Goal: Task Accomplishment & Management: Use online tool/utility

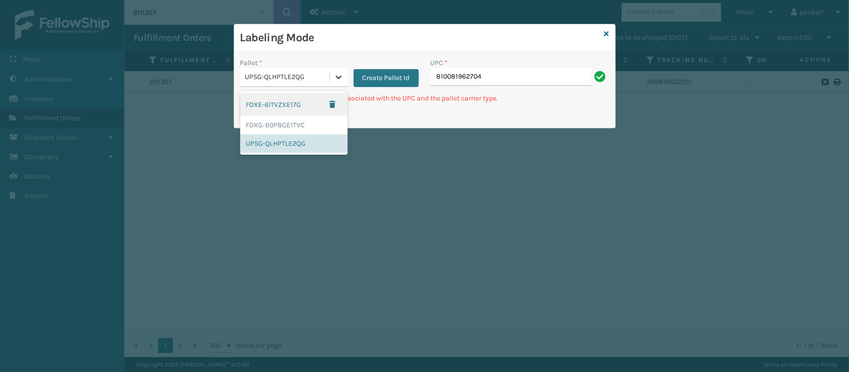
click at [330, 81] on div at bounding box center [339, 77] width 18 height 18
click at [311, 119] on div "FDXG-B0P8GE1TVC" at bounding box center [293, 125] width 107 height 18
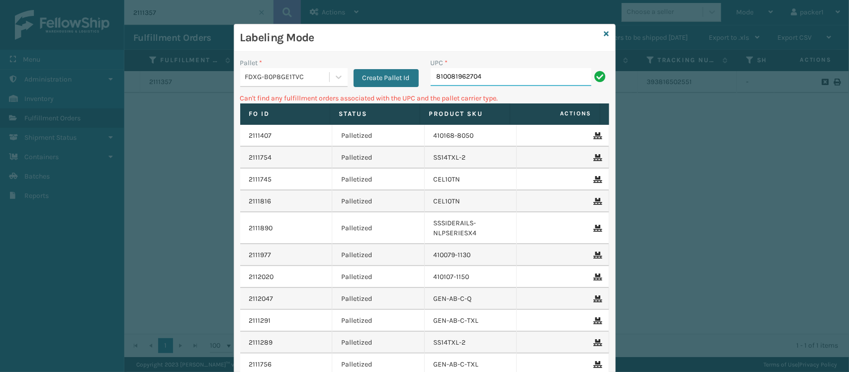
click at [487, 73] on input "810081962704" at bounding box center [511, 77] width 161 height 18
type input "8"
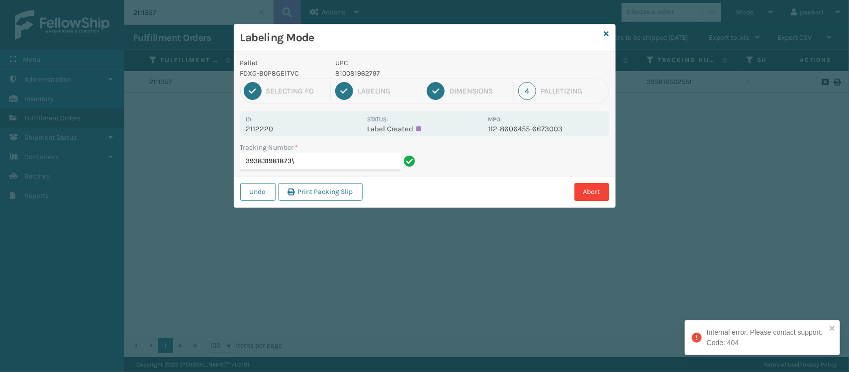
type input "393831981873"
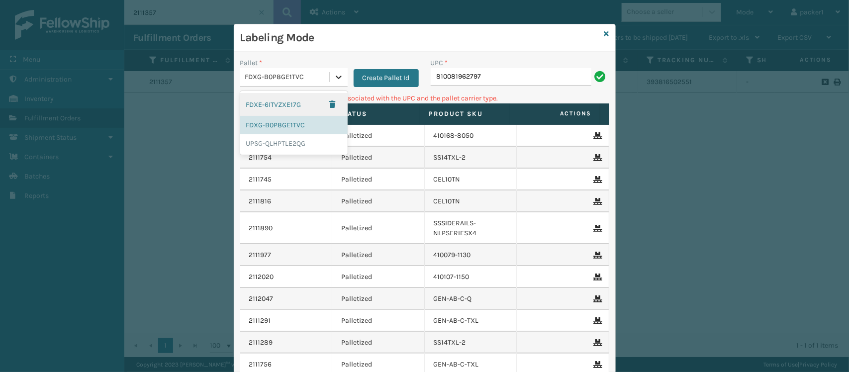
click at [335, 74] on icon at bounding box center [339, 77] width 10 height 10
click at [277, 144] on div "UPSG-QLHPTLE2QG" at bounding box center [293, 143] width 107 height 18
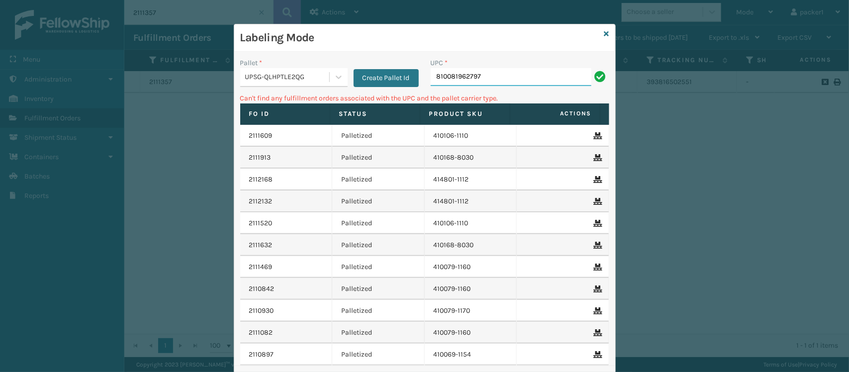
click at [500, 76] on input "810081962797" at bounding box center [511, 77] width 161 height 18
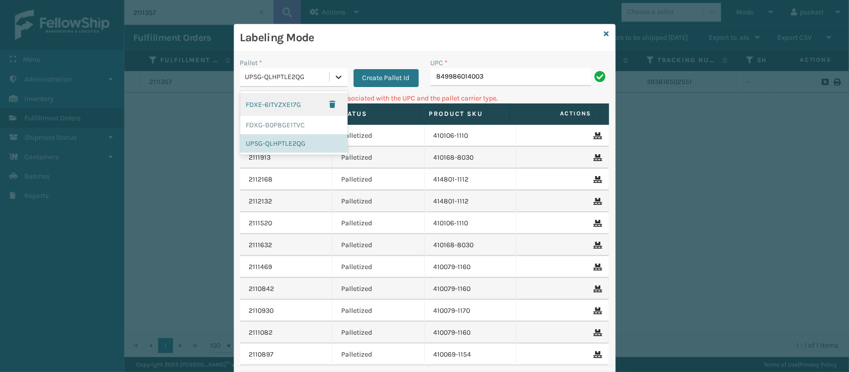
click at [331, 83] on div at bounding box center [339, 77] width 18 height 18
click at [292, 125] on div "FDXG-B0P8GE1TVC" at bounding box center [293, 125] width 107 height 18
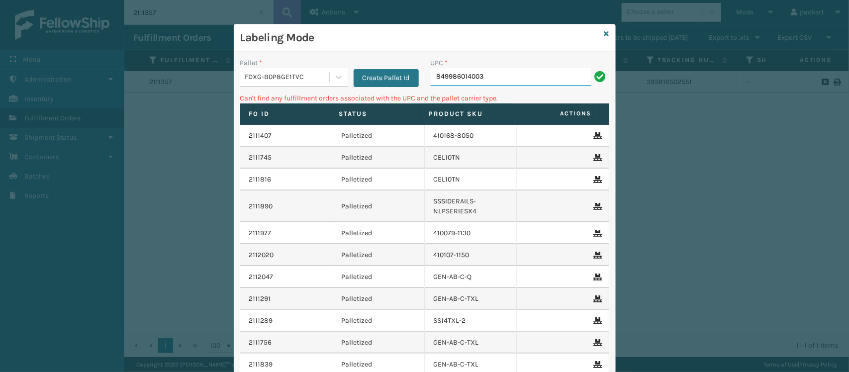
click at [492, 80] on input "849986014003" at bounding box center [511, 77] width 161 height 18
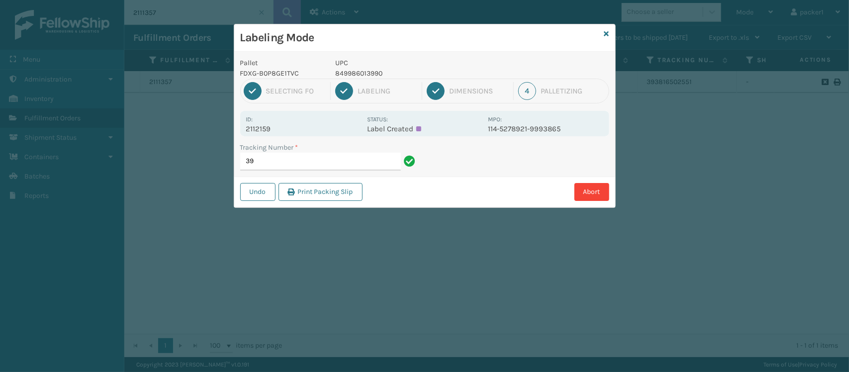
type input "3"
type input "393829955133"
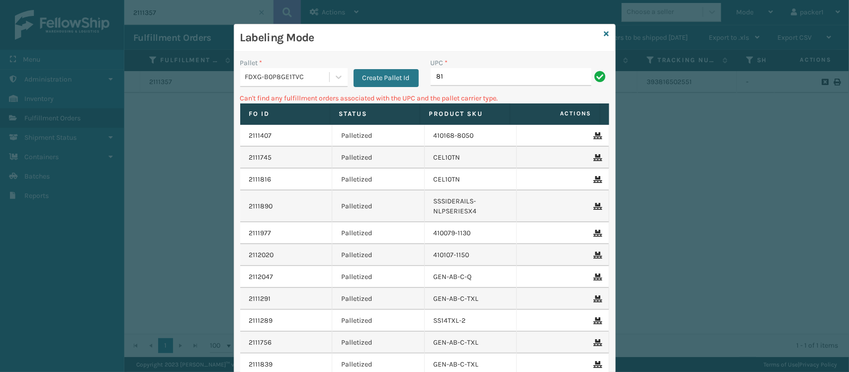
type input "8"
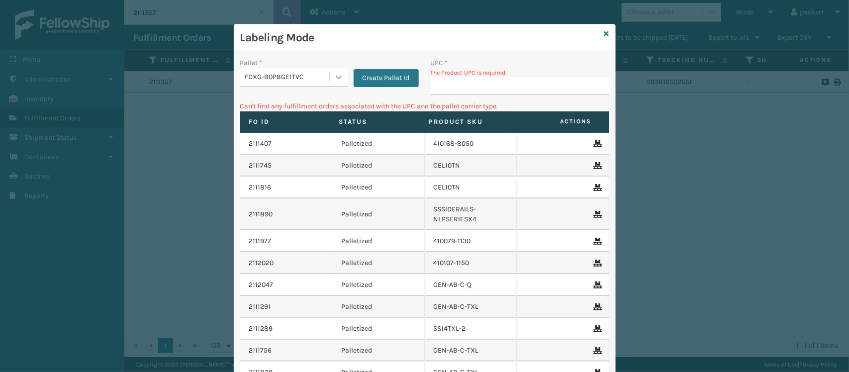
click at [338, 75] on icon at bounding box center [339, 77] width 10 height 10
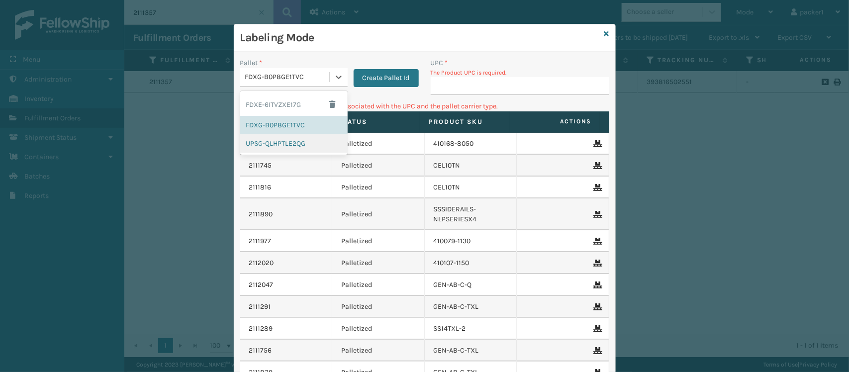
click at [290, 143] on div "UPSG-QLHPTLE2QG" at bounding box center [293, 143] width 107 height 18
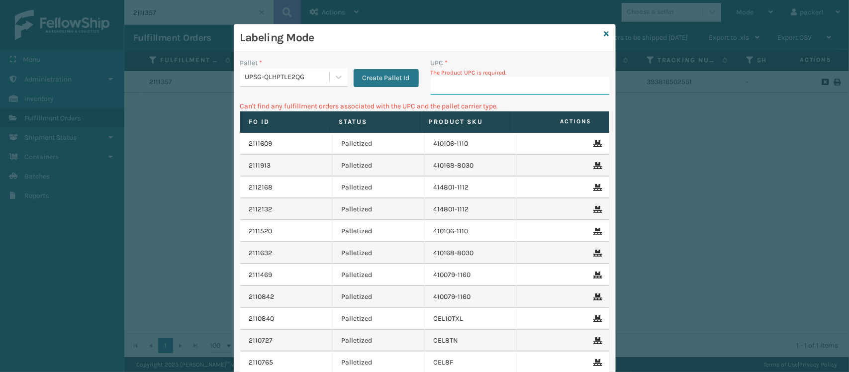
click at [484, 80] on input "UPC *" at bounding box center [520, 86] width 178 height 18
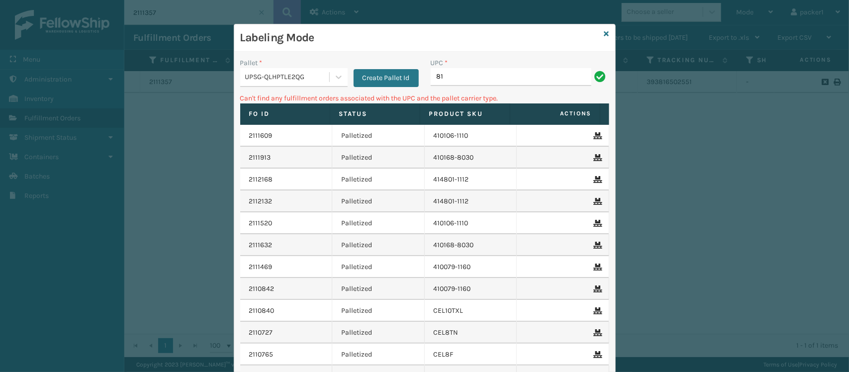
type input "8"
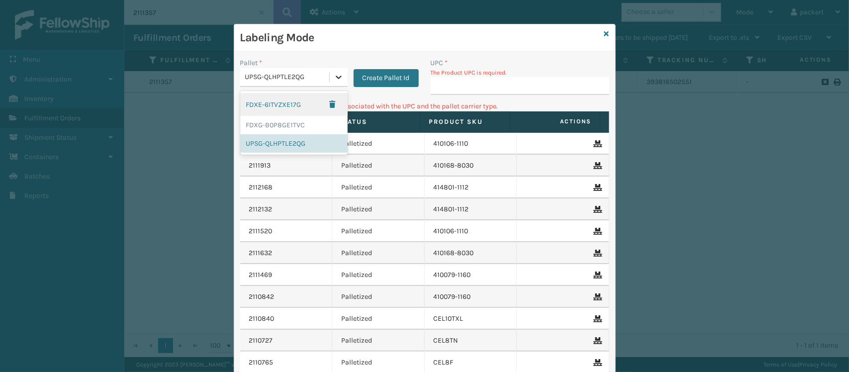
click at [334, 73] on icon at bounding box center [339, 77] width 10 height 10
click at [300, 125] on div "FDXG-B0P8GE1TVC" at bounding box center [293, 125] width 107 height 18
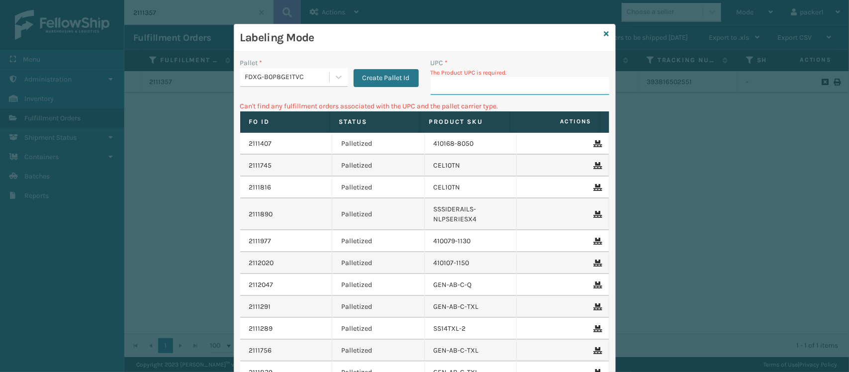
click at [440, 86] on input "UPC *" at bounding box center [520, 86] width 178 height 18
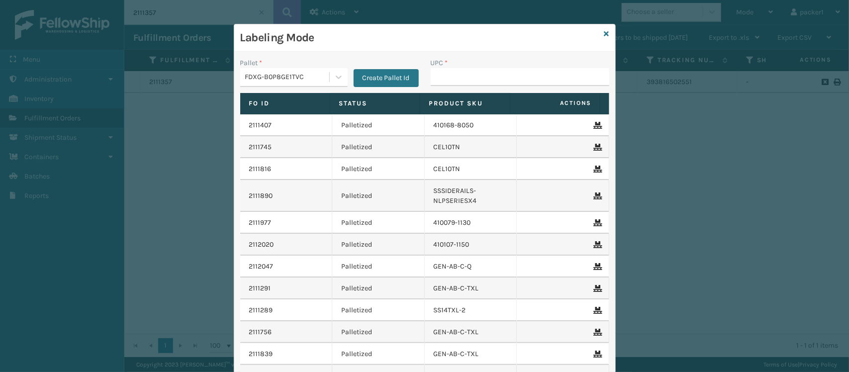
click at [440, 86] on div "UPC *" at bounding box center [520, 75] width 190 height 35
click at [443, 82] on div "UPC *" at bounding box center [520, 75] width 190 height 35
click at [443, 80] on input "UPC *" at bounding box center [520, 77] width 178 height 18
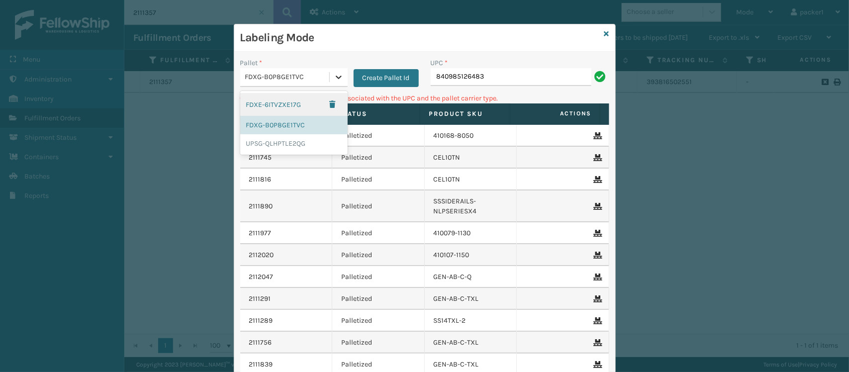
click at [334, 78] on icon at bounding box center [339, 77] width 10 height 10
click at [305, 141] on div "UPSG-QLHPTLE2QG" at bounding box center [293, 143] width 107 height 18
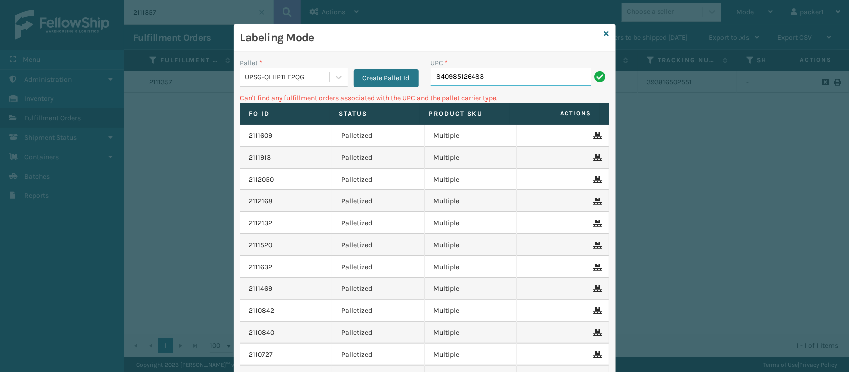
click at [493, 77] on input "840985126483" at bounding box center [511, 77] width 161 height 18
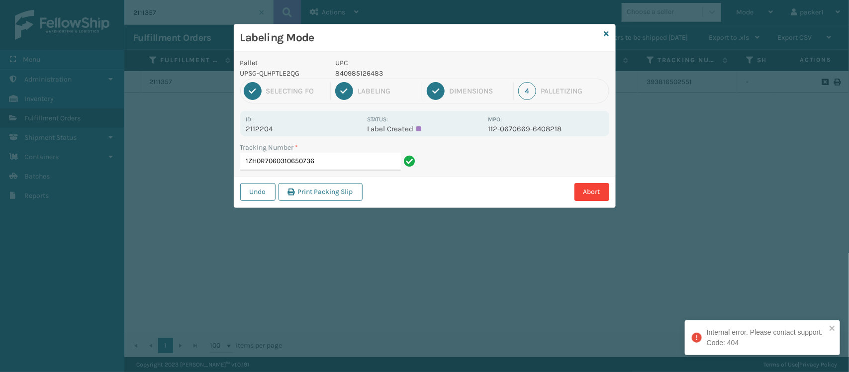
type input "1ZH0R7060310650736"
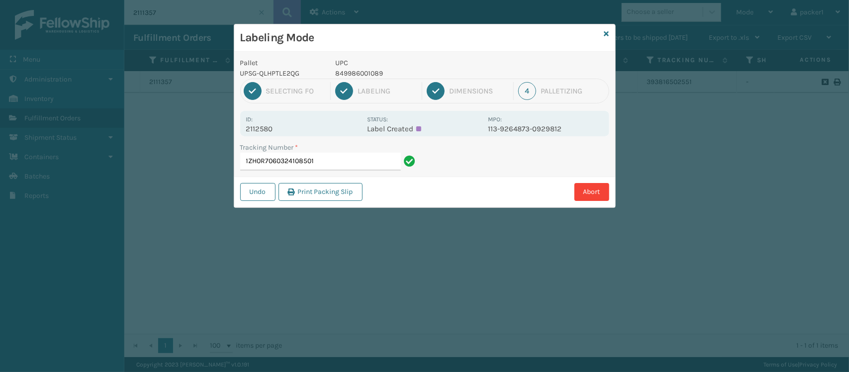
type input "1ZH0R7060324108501"
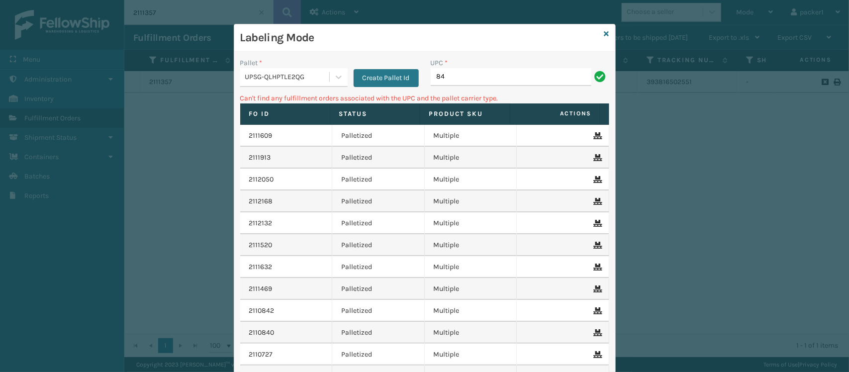
type input "8"
type input "410107-1120"
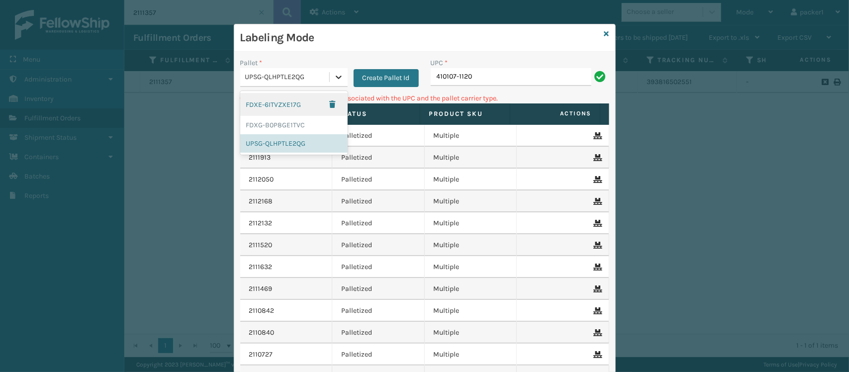
click at [334, 79] on icon at bounding box center [339, 77] width 10 height 10
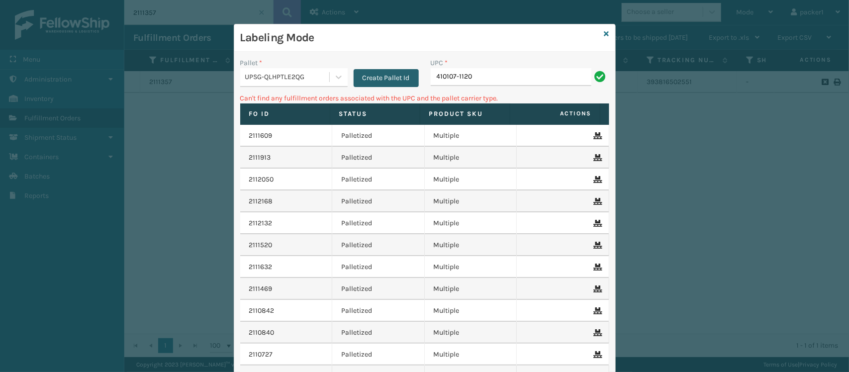
click at [361, 82] on button "Create Pallet Id" at bounding box center [385, 78] width 65 height 18
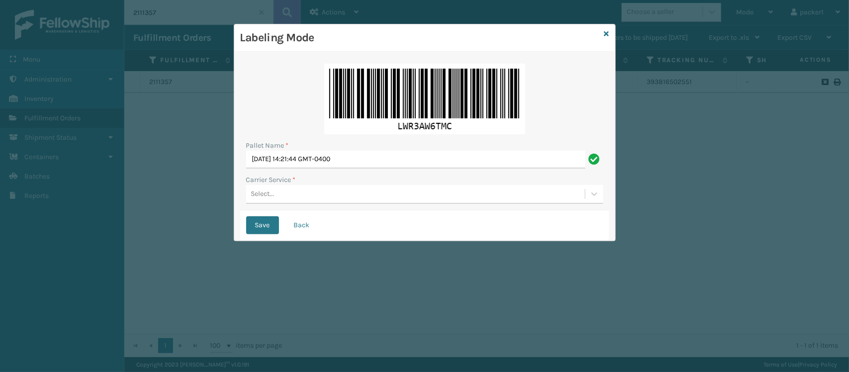
click at [280, 197] on div "Select..." at bounding box center [415, 194] width 339 height 16
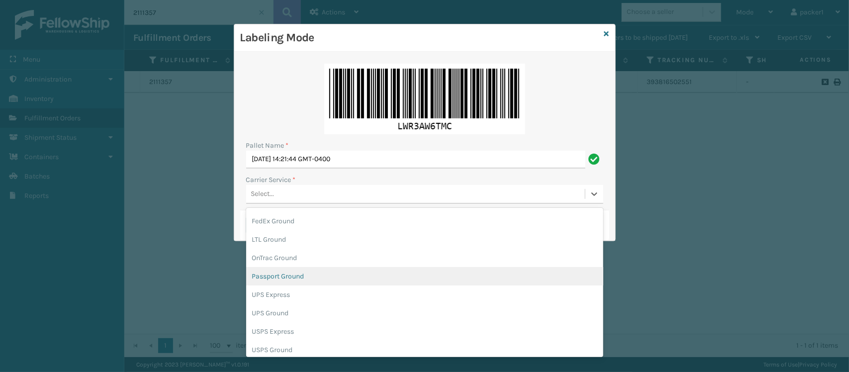
scroll to position [54, 0]
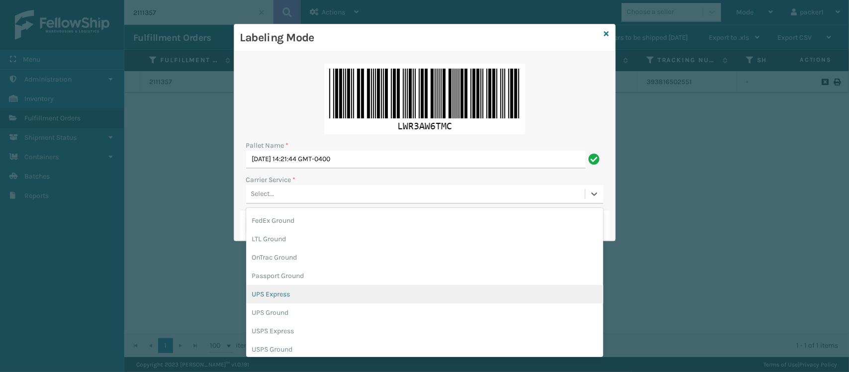
click at [294, 296] on div "UPS Express" at bounding box center [424, 294] width 357 height 18
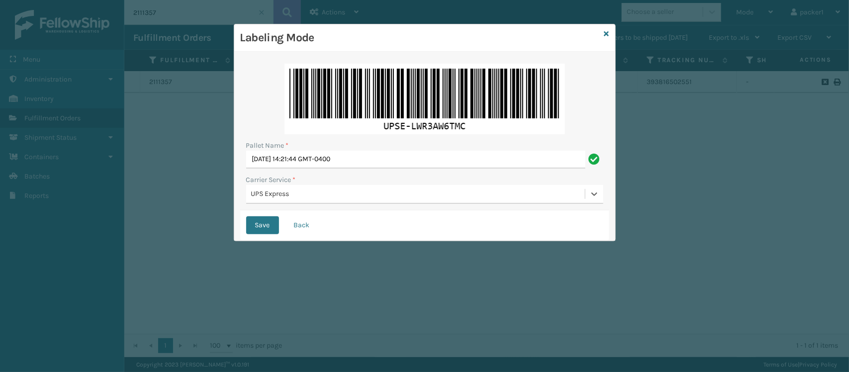
click at [256, 215] on div "Save Back" at bounding box center [424, 225] width 369 height 30
click at [257, 227] on button "Save" at bounding box center [262, 225] width 33 height 18
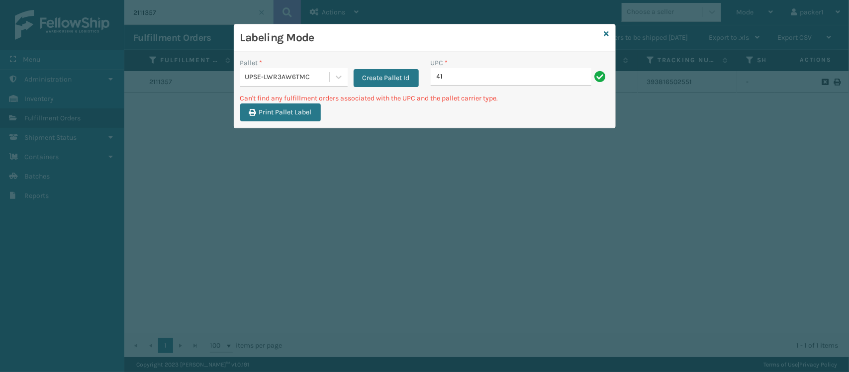
type input "4"
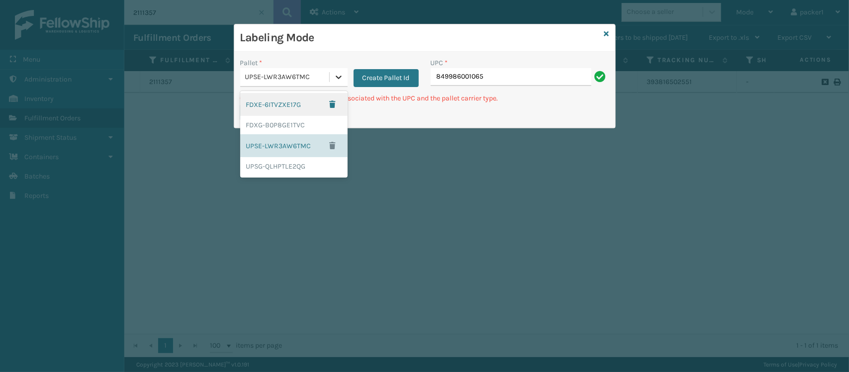
click at [339, 85] on div at bounding box center [339, 77] width 18 height 18
click at [284, 170] on div "UPSG-QLHPTLE2QG" at bounding box center [293, 166] width 107 height 18
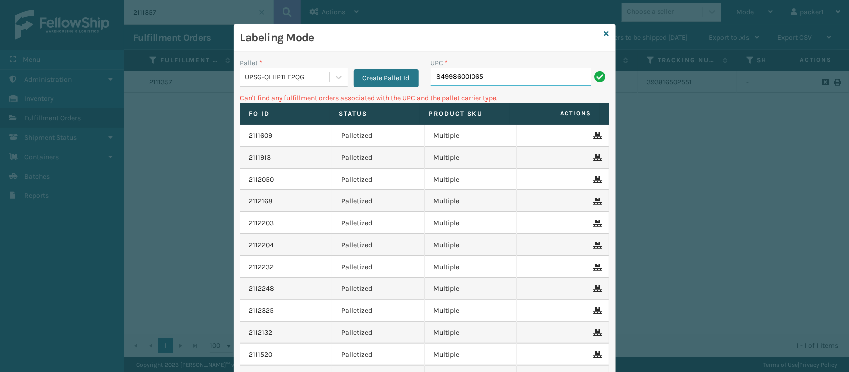
click at [490, 73] on input "849986001065" at bounding box center [511, 77] width 161 height 18
click at [458, 78] on input "849986014003" at bounding box center [511, 77] width 161 height 18
click at [498, 78] on input "410069-11014003" at bounding box center [511, 77] width 161 height 18
type input "410069-1154"
click at [341, 80] on div at bounding box center [339, 77] width 18 height 18
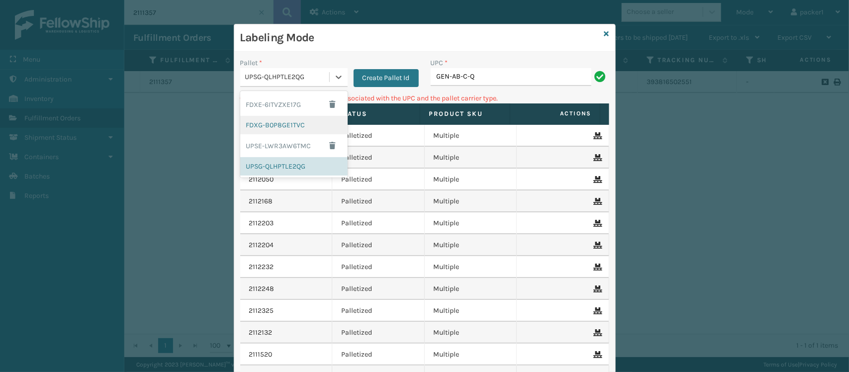
click at [309, 129] on div "FDXG-B0P8GE1TVC" at bounding box center [293, 125] width 107 height 18
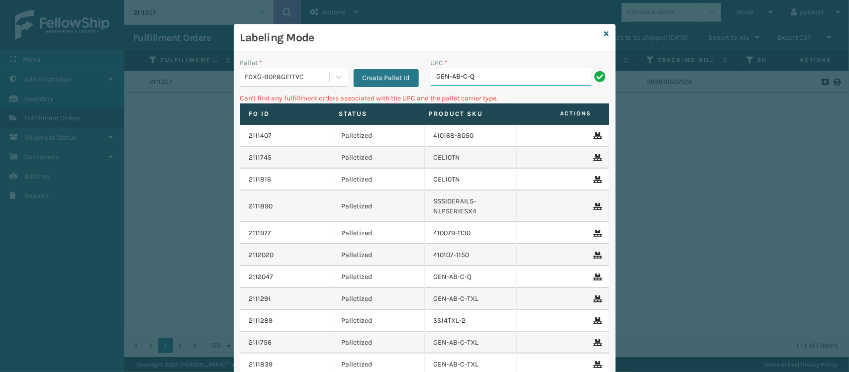
click at [490, 83] on input "GEN-AB-C-Q" at bounding box center [511, 77] width 161 height 18
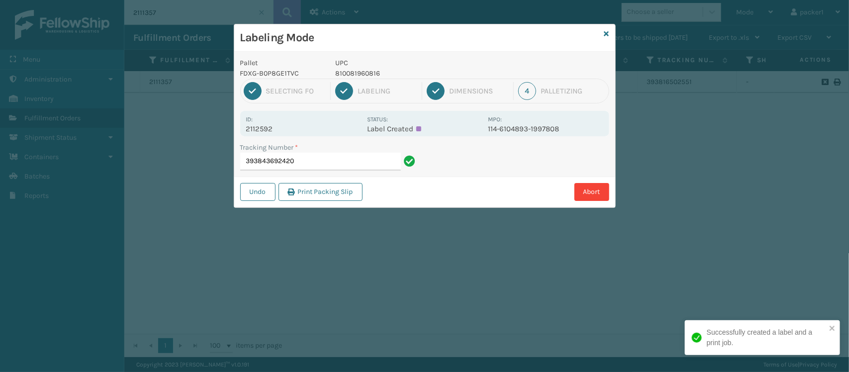
click at [490, 83] on div "3 Dimensions" at bounding box center [470, 91] width 87 height 18
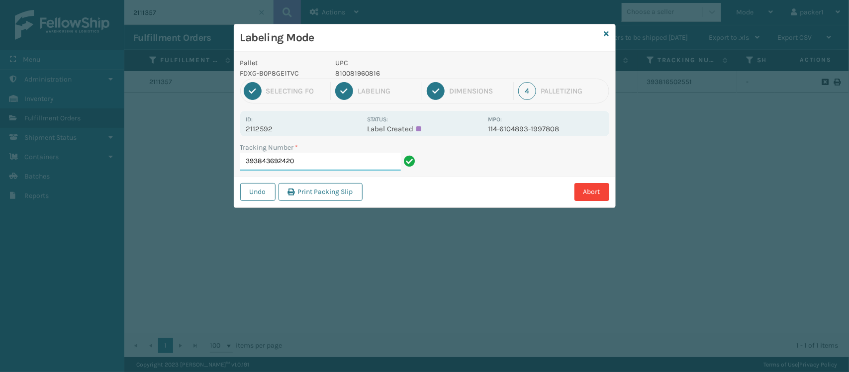
click at [331, 157] on input "393843692420" at bounding box center [320, 162] width 161 height 18
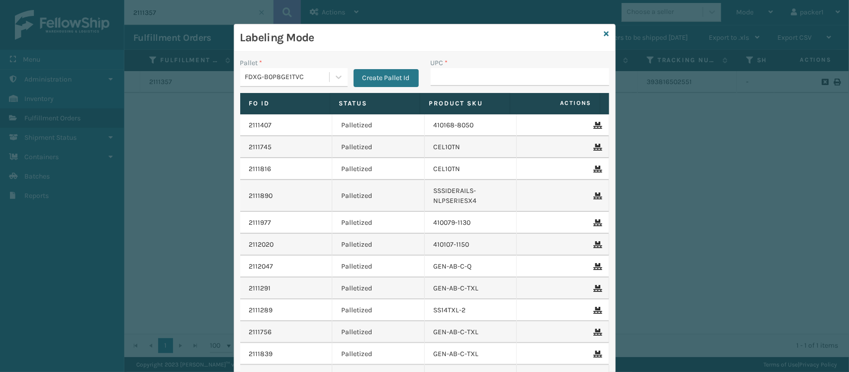
click at [332, 157] on td "Palletized" at bounding box center [378, 147] width 92 height 22
click at [436, 79] on input "UPC *" at bounding box center [520, 77] width 178 height 18
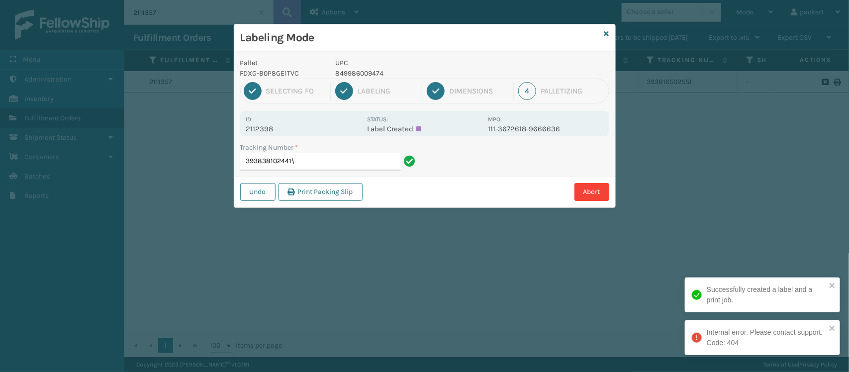
type input "393838102441"
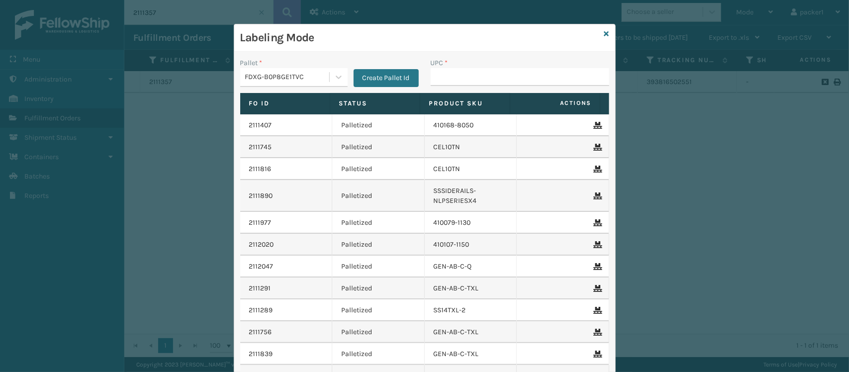
click at [436, 79] on input "UPC *" at bounding box center [520, 77] width 178 height 18
type input "410107-1120"
